Goal: Task Accomplishment & Management: Use online tool/utility

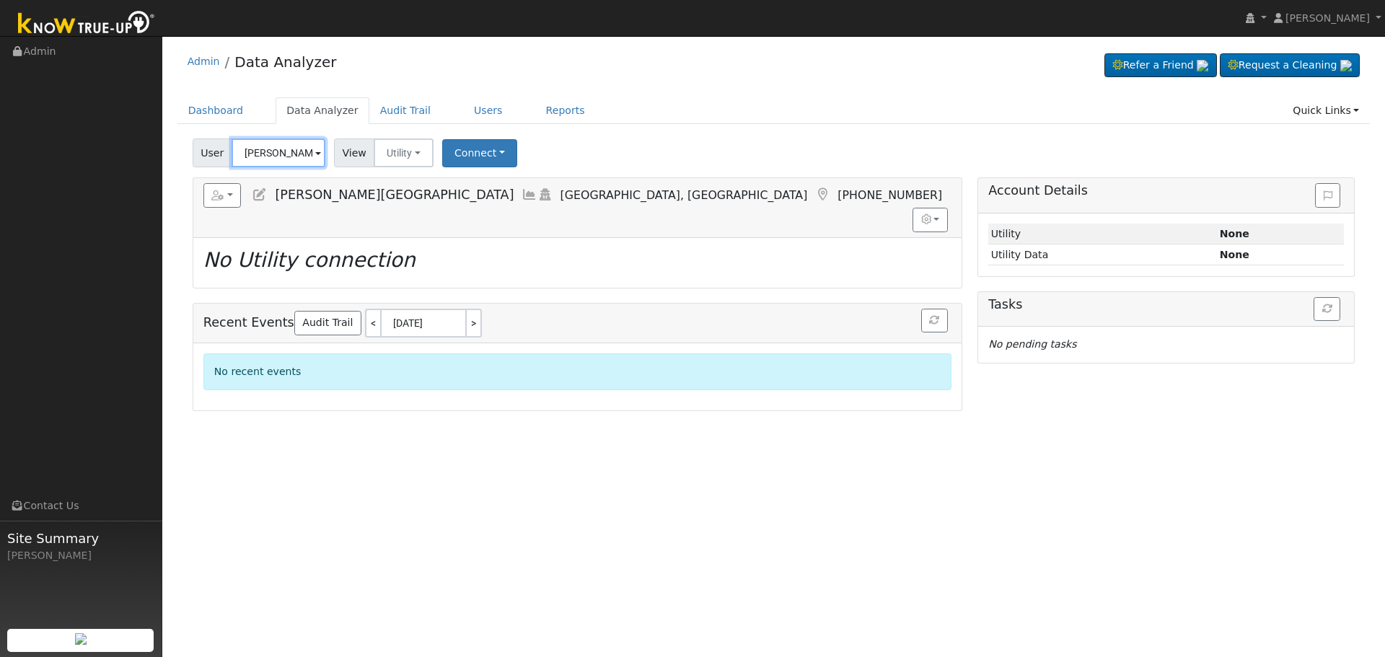
click at [287, 151] on input "[PERSON_NAME][GEOGRAPHIC_DATA]" at bounding box center [279, 152] width 94 height 29
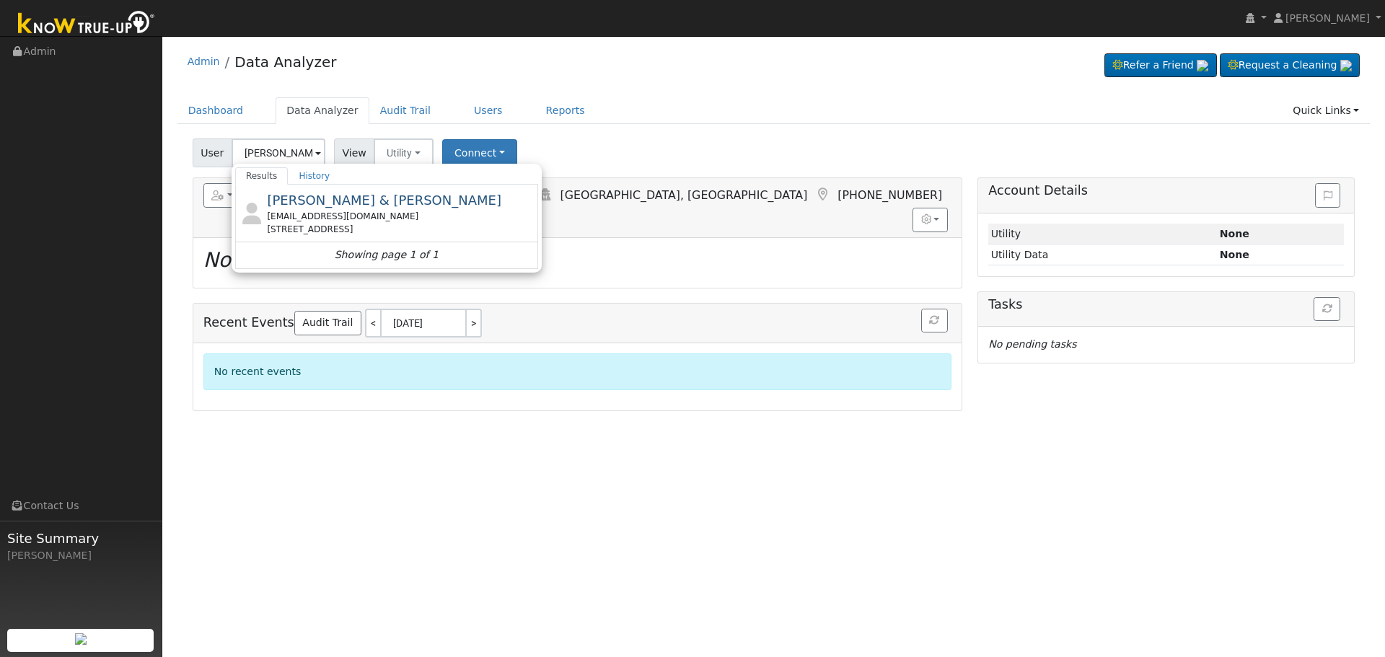
click at [342, 211] on div "[EMAIL_ADDRESS][DOMAIN_NAME]" at bounding box center [401, 216] width 268 height 13
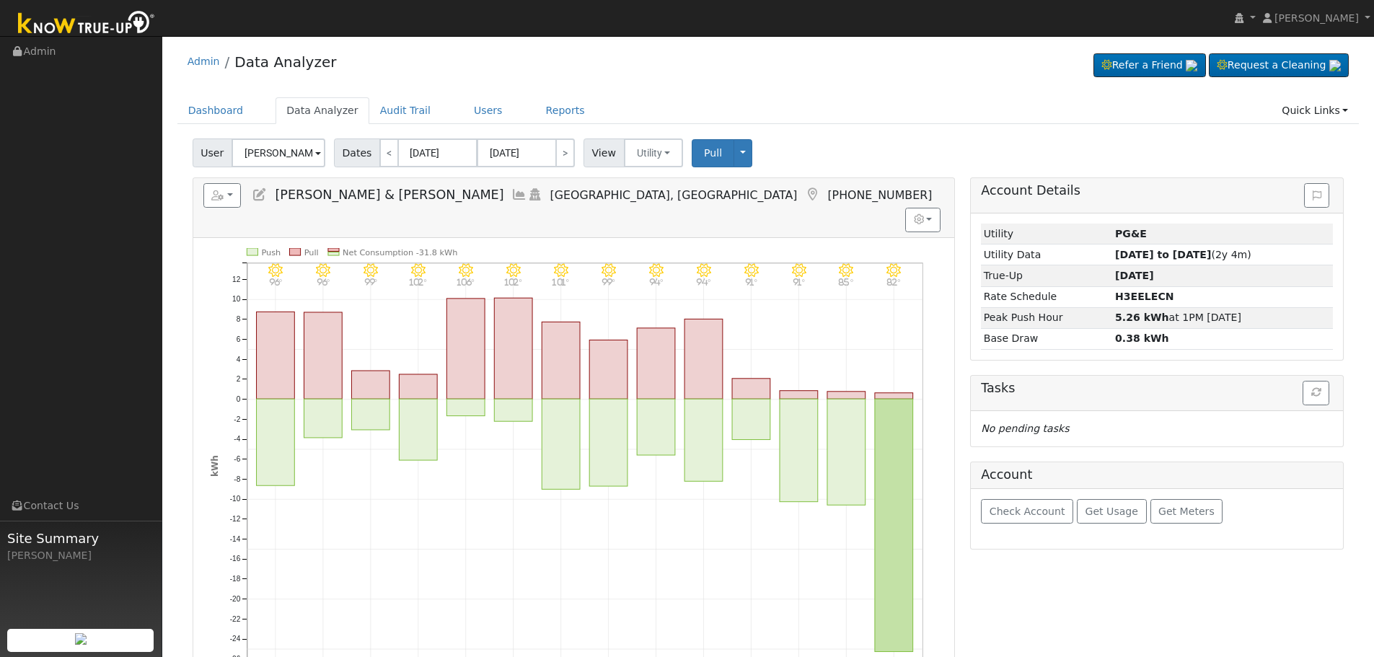
click at [511, 198] on icon at bounding box center [519, 194] width 16 height 13
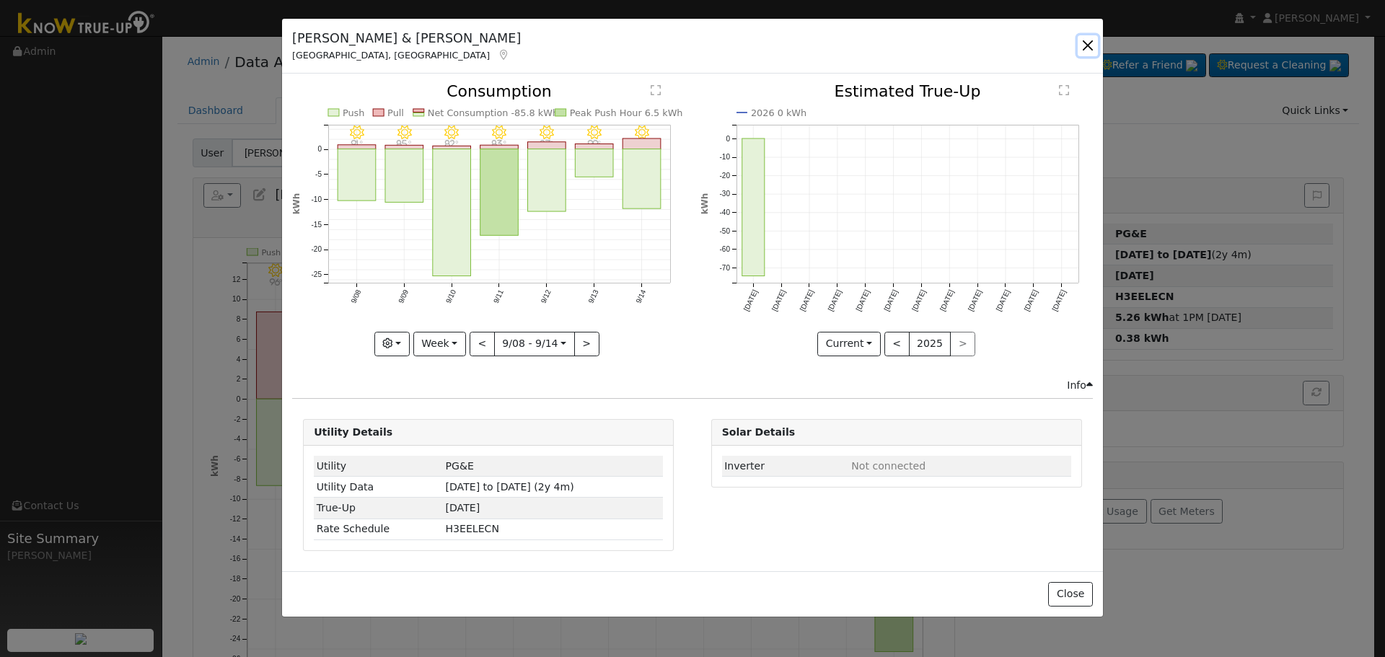
click at [1086, 41] on button "button" at bounding box center [1088, 45] width 20 height 20
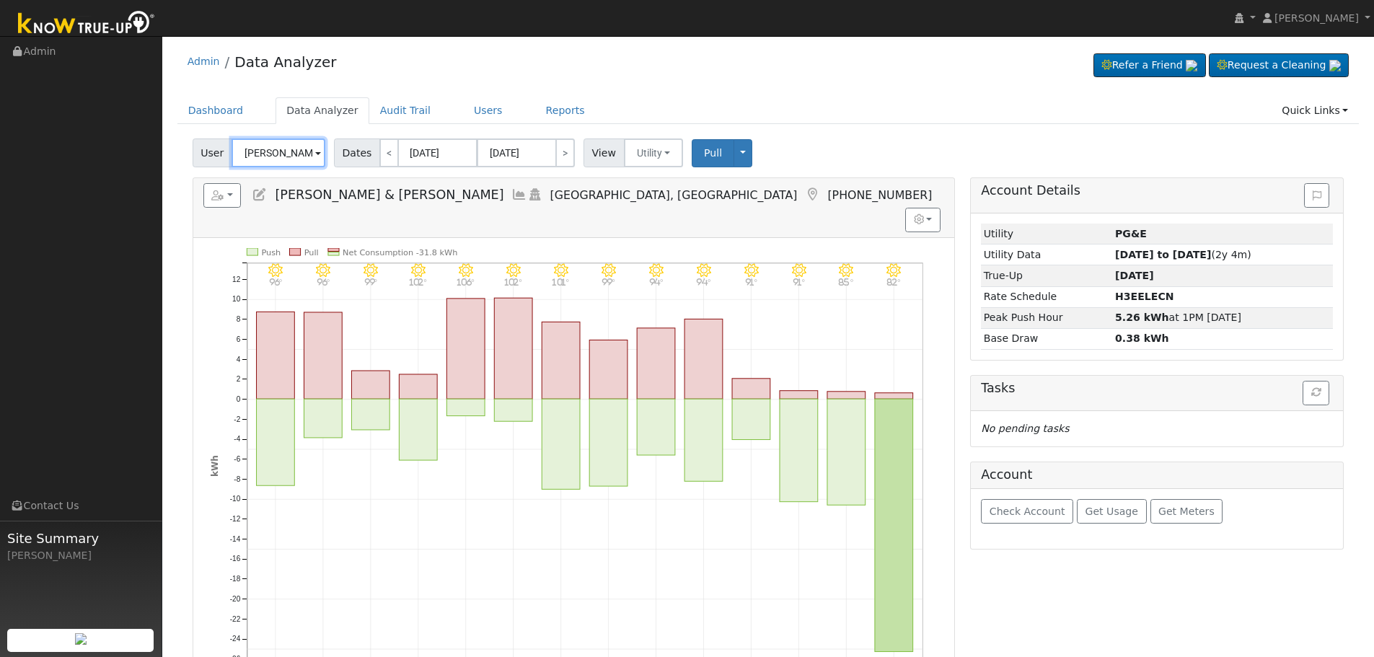
click at [273, 154] on input "[PERSON_NAME] & [PERSON_NAME]" at bounding box center [279, 152] width 94 height 29
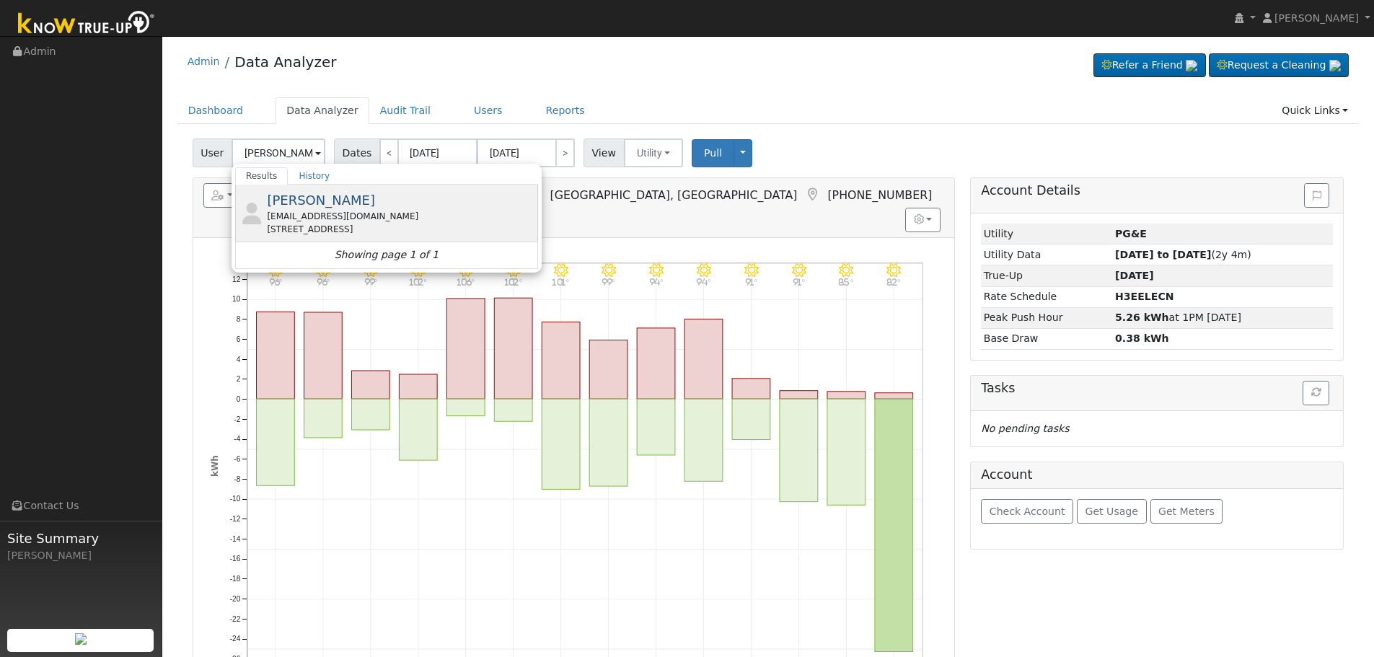
click at [332, 208] on span "[PERSON_NAME]" at bounding box center [321, 200] width 108 height 15
type input "[PERSON_NAME]"
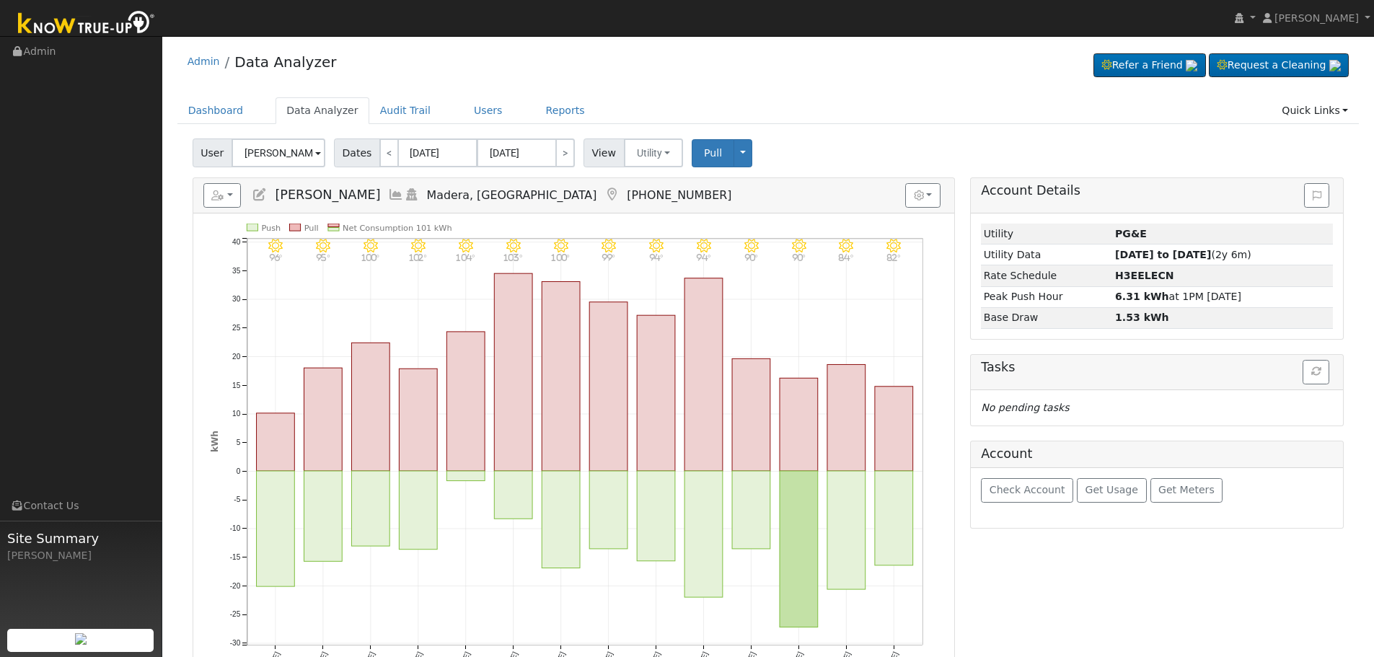
click at [388, 192] on icon at bounding box center [396, 194] width 16 height 13
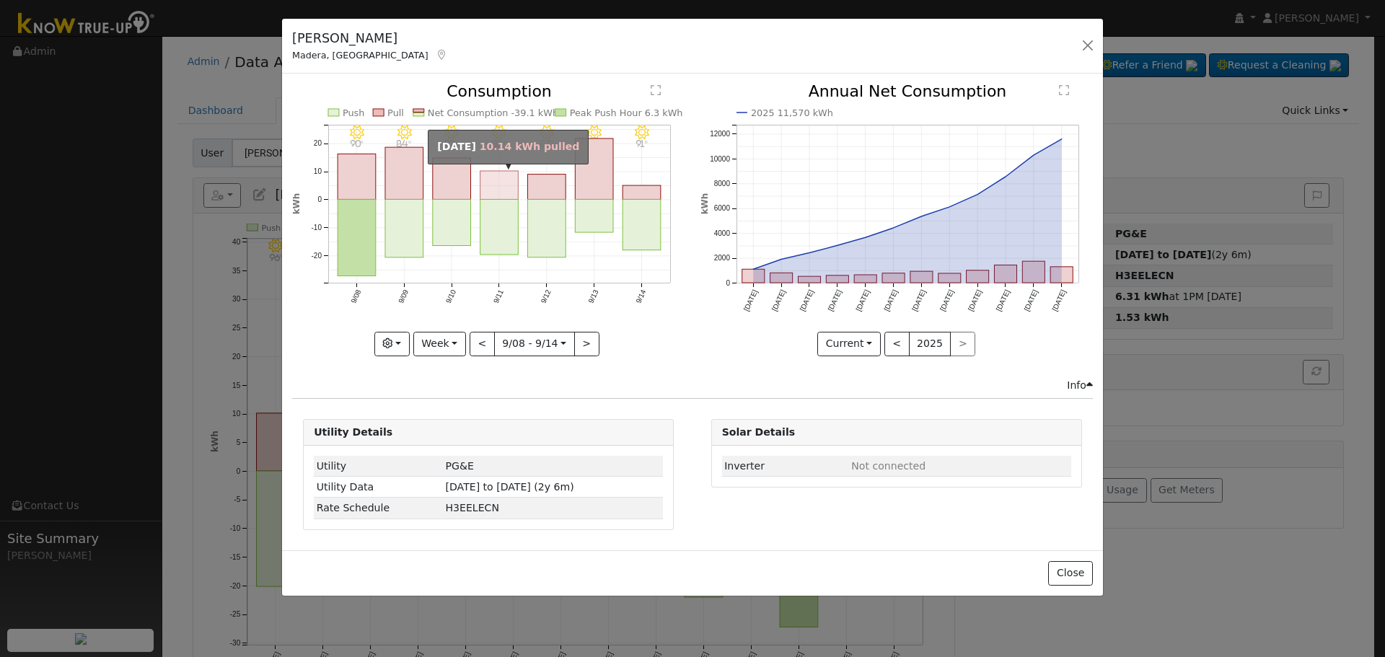
click at [516, 187] on rect "onclick=""" at bounding box center [499, 185] width 38 height 29
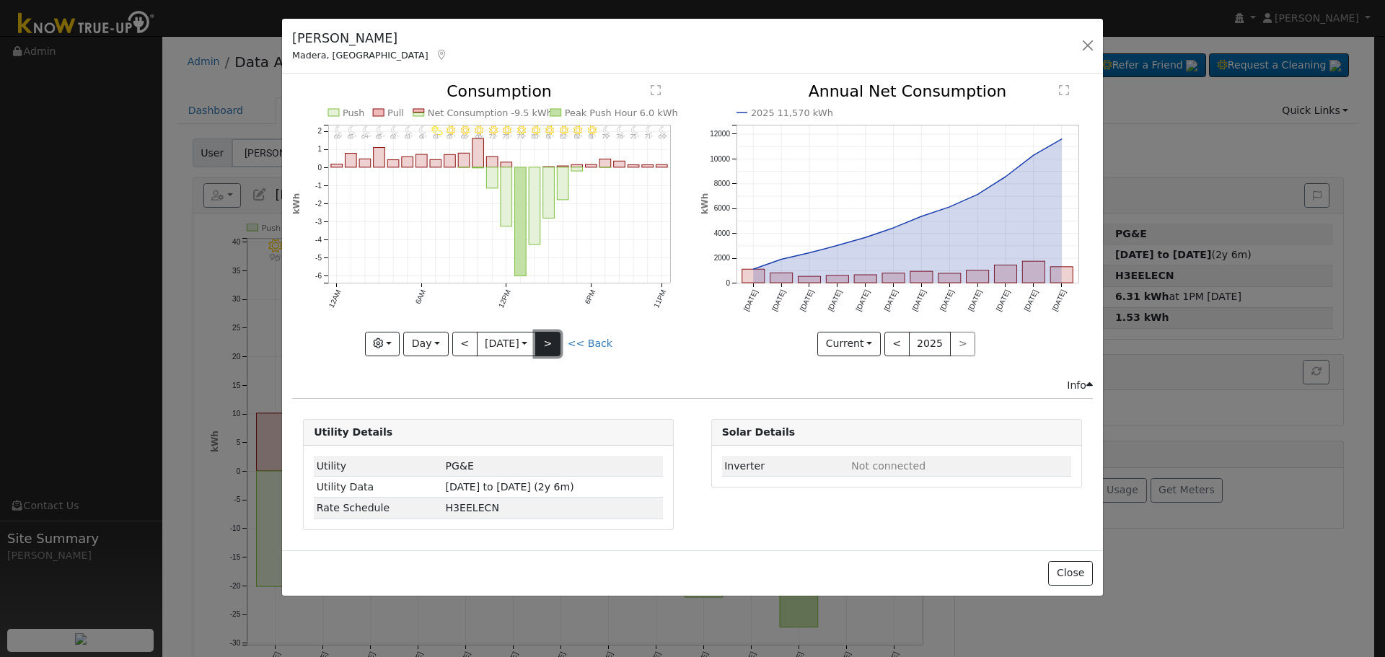
click at [558, 341] on button ">" at bounding box center [547, 344] width 25 height 25
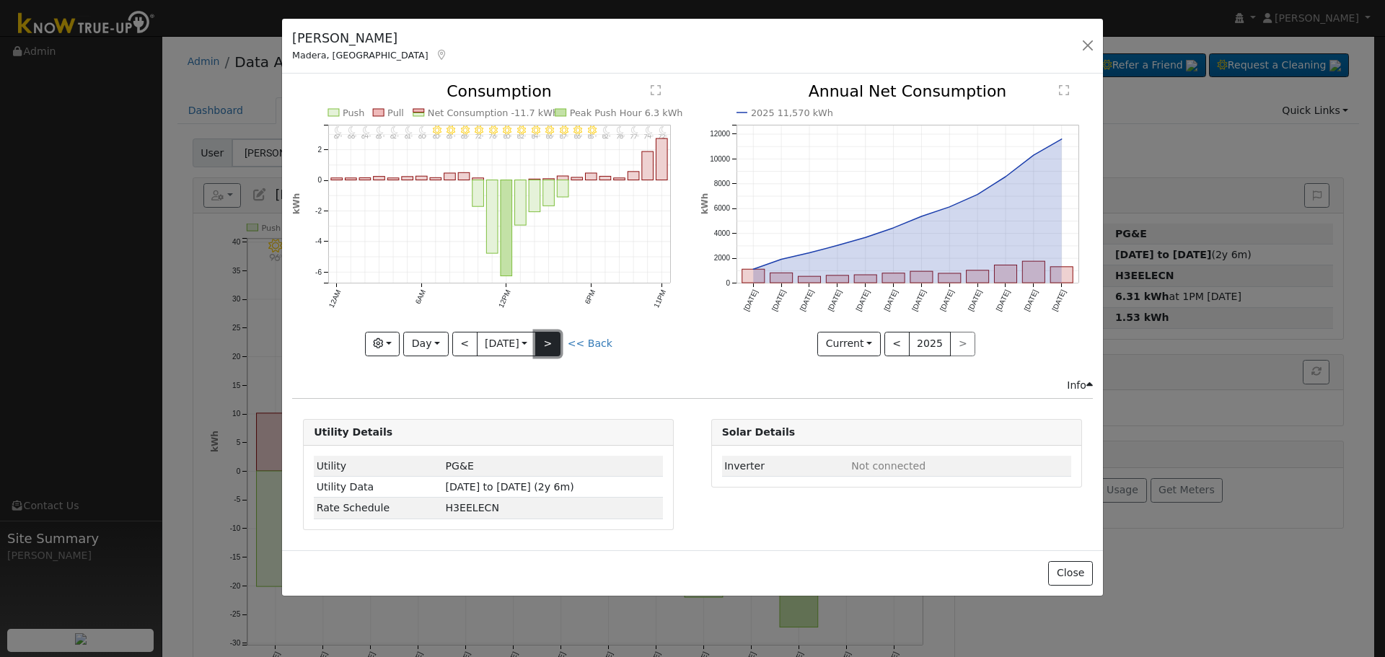
click at [549, 343] on button ">" at bounding box center [547, 344] width 25 height 25
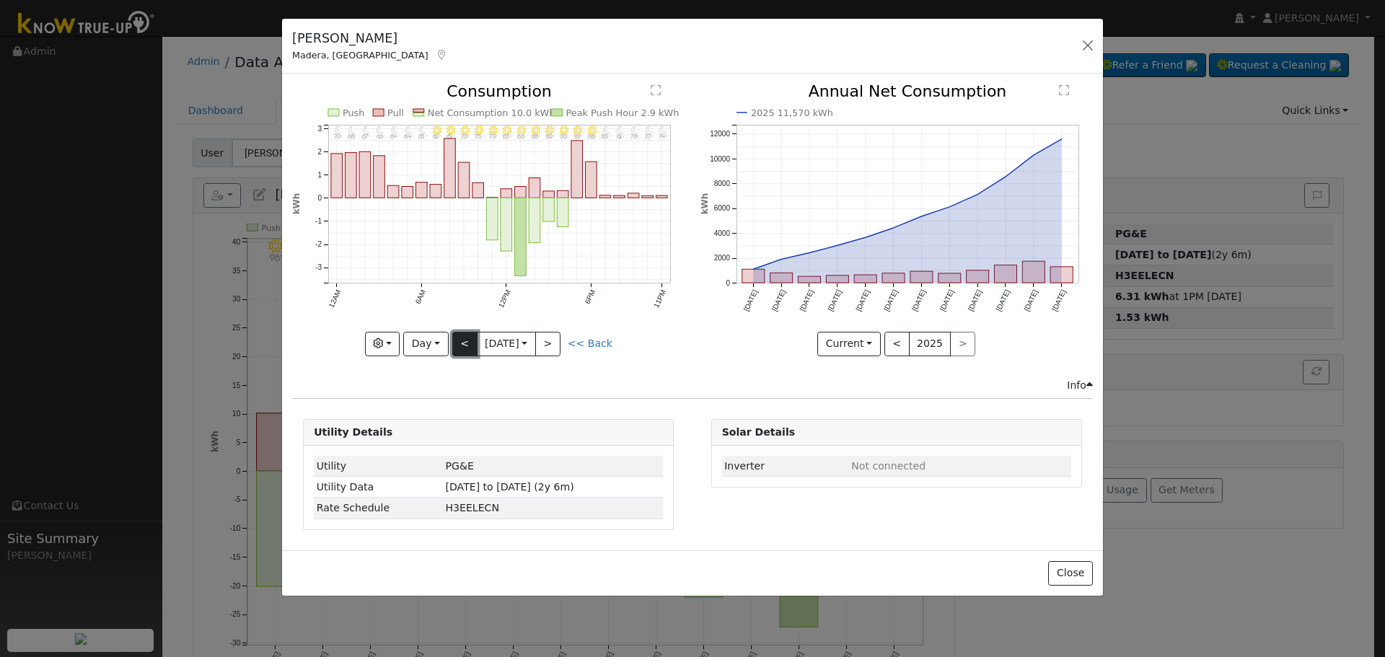
click at [459, 340] on button "<" at bounding box center [464, 344] width 25 height 25
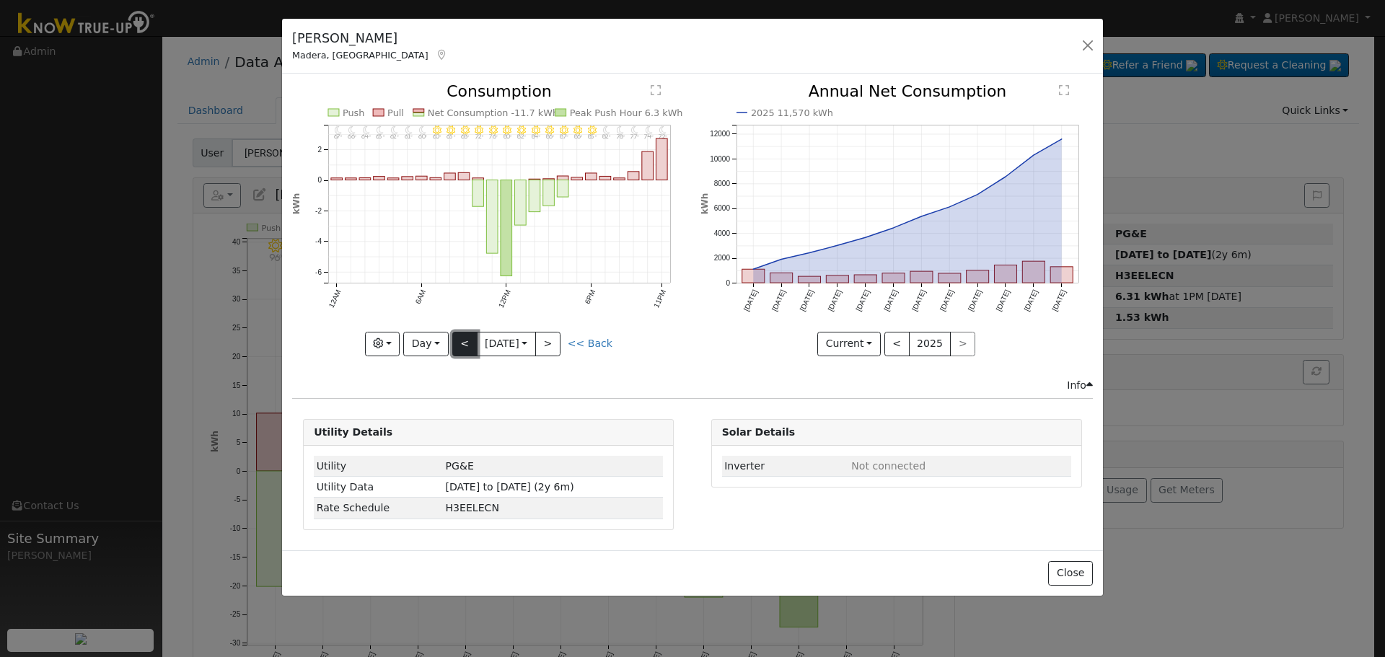
click at [459, 340] on button "<" at bounding box center [464, 344] width 25 height 25
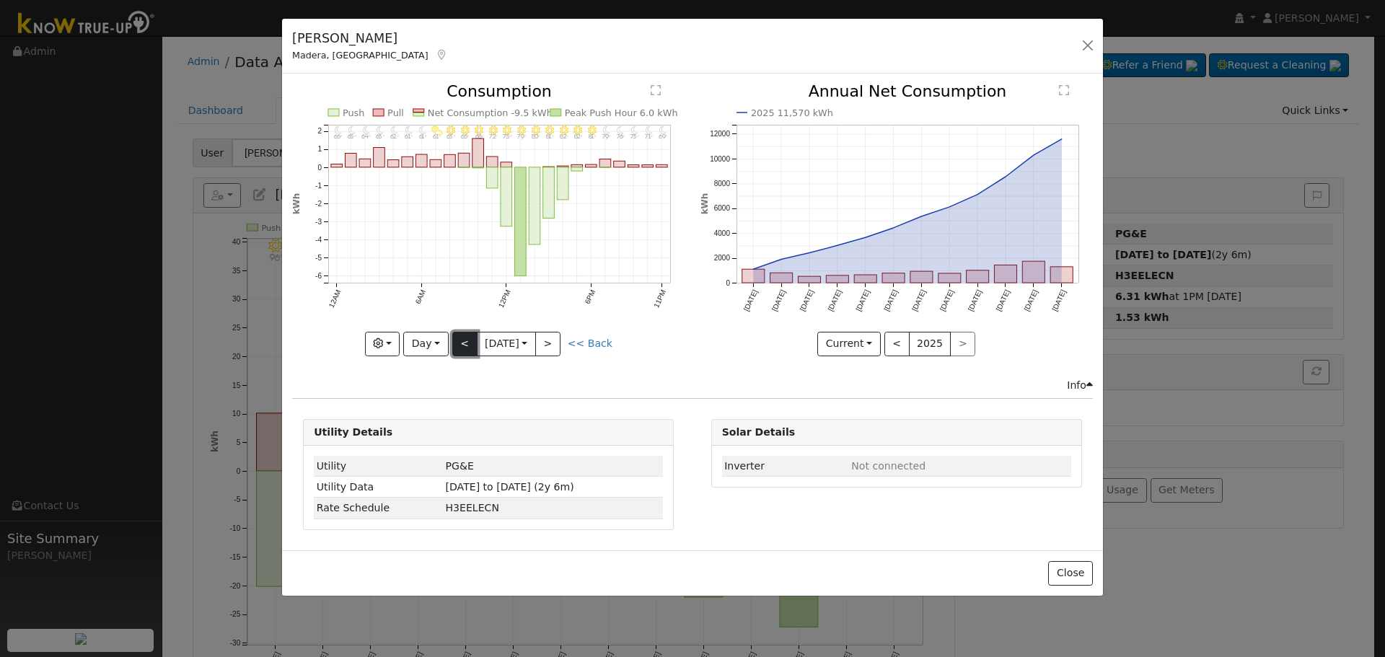
click at [459, 340] on button "<" at bounding box center [464, 344] width 25 height 25
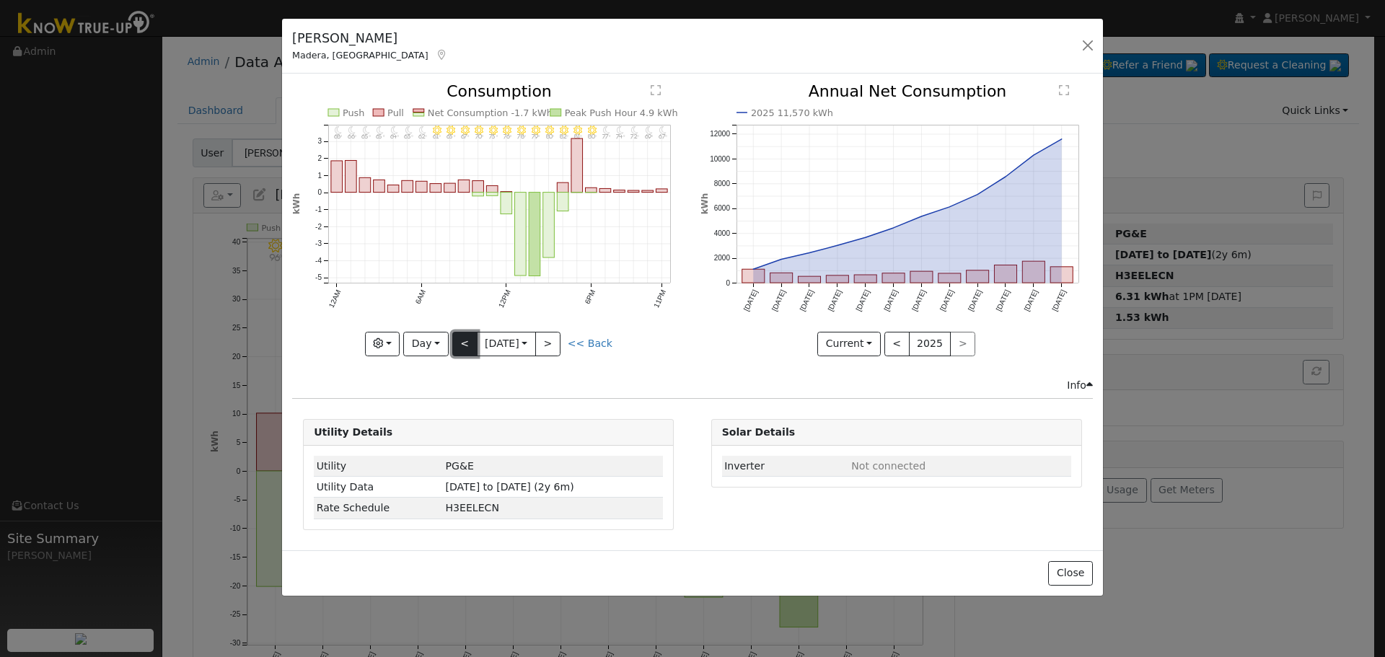
click at [459, 340] on button "<" at bounding box center [464, 344] width 25 height 25
type input "[DATE]"
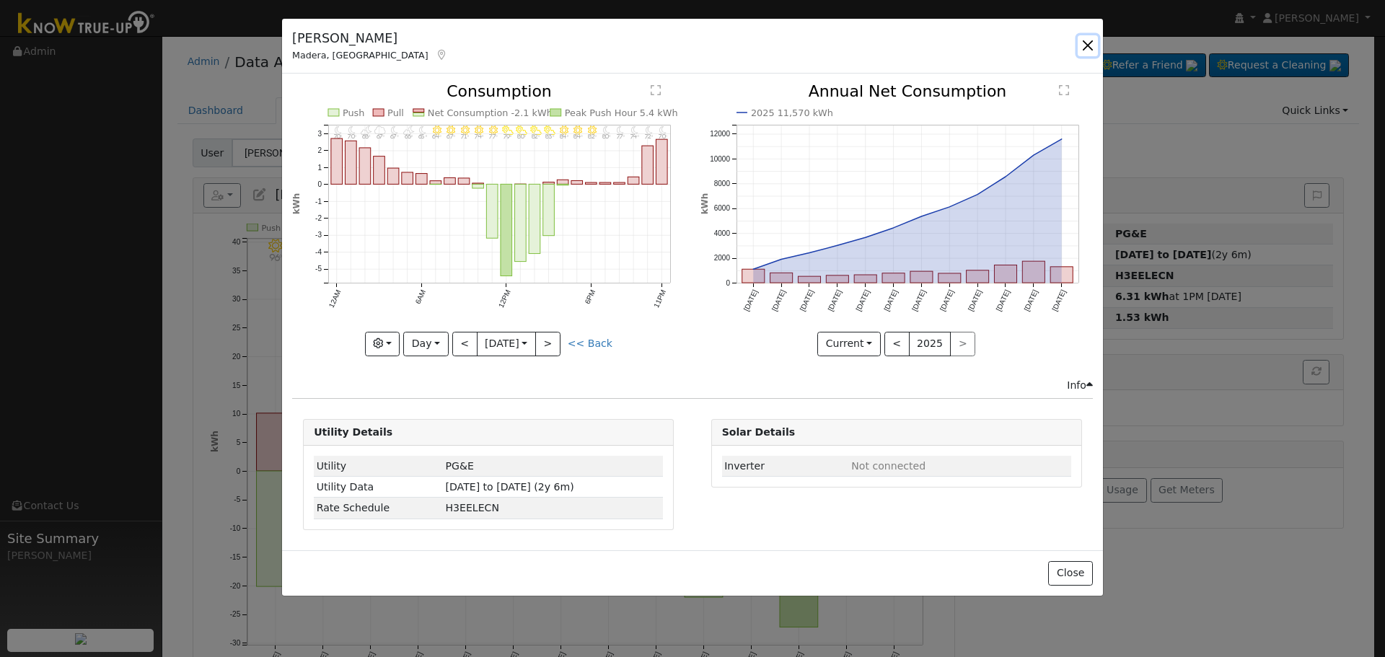
click at [1082, 42] on button "button" at bounding box center [1088, 45] width 20 height 20
